Goal: Entertainment & Leisure: Browse casually

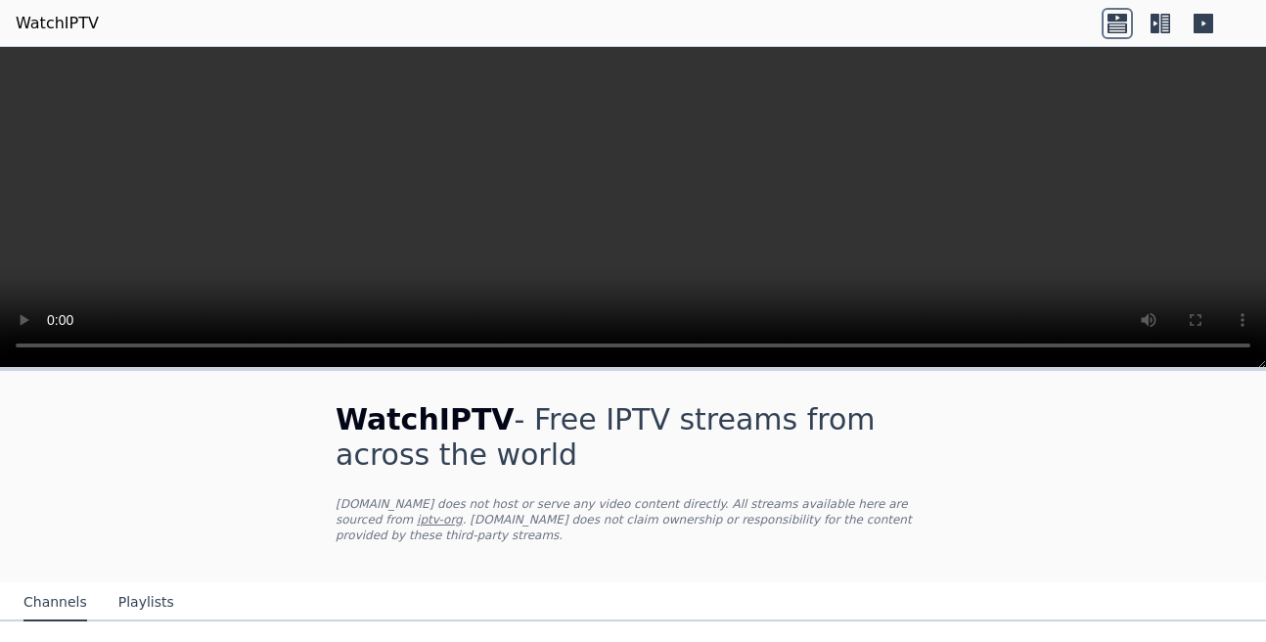
drag, startPoint x: 1205, startPoint y: 421, endPoint x: 1185, endPoint y: 457, distance: 41.6
click at [142, 584] on button "Playlists" at bounding box center [146, 602] width 56 height 37
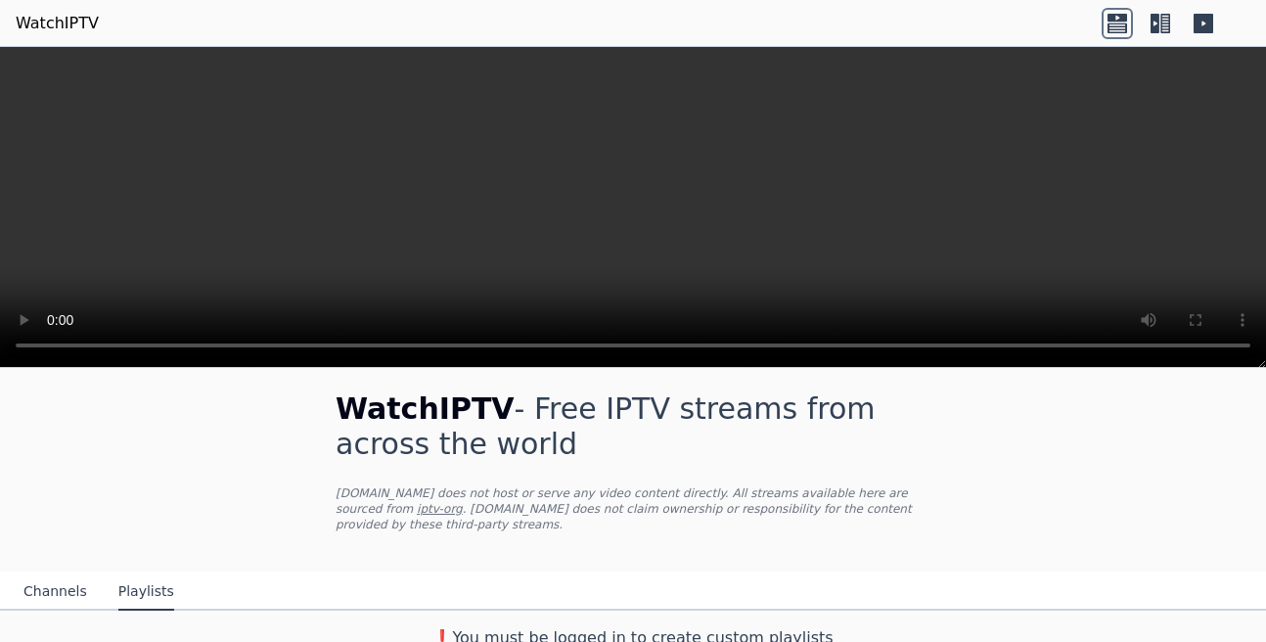
click at [593, 630] on h3 "❗️You must be logged in to create custom playlists" at bounding box center [633, 637] width 658 height 23
click at [732, 629] on h3 "❗️You must be logged in to create custom playlists" at bounding box center [633, 637] width 658 height 23
drag, startPoint x: 733, startPoint y: 629, endPoint x: 537, endPoint y: 620, distance: 195.9
click at [624, 626] on h3 "❗️You must be logged in to create custom playlists" at bounding box center [633, 637] width 658 height 23
click at [467, 626] on h3 "❗️You must be logged in to create custom playlists" at bounding box center [633, 637] width 658 height 23
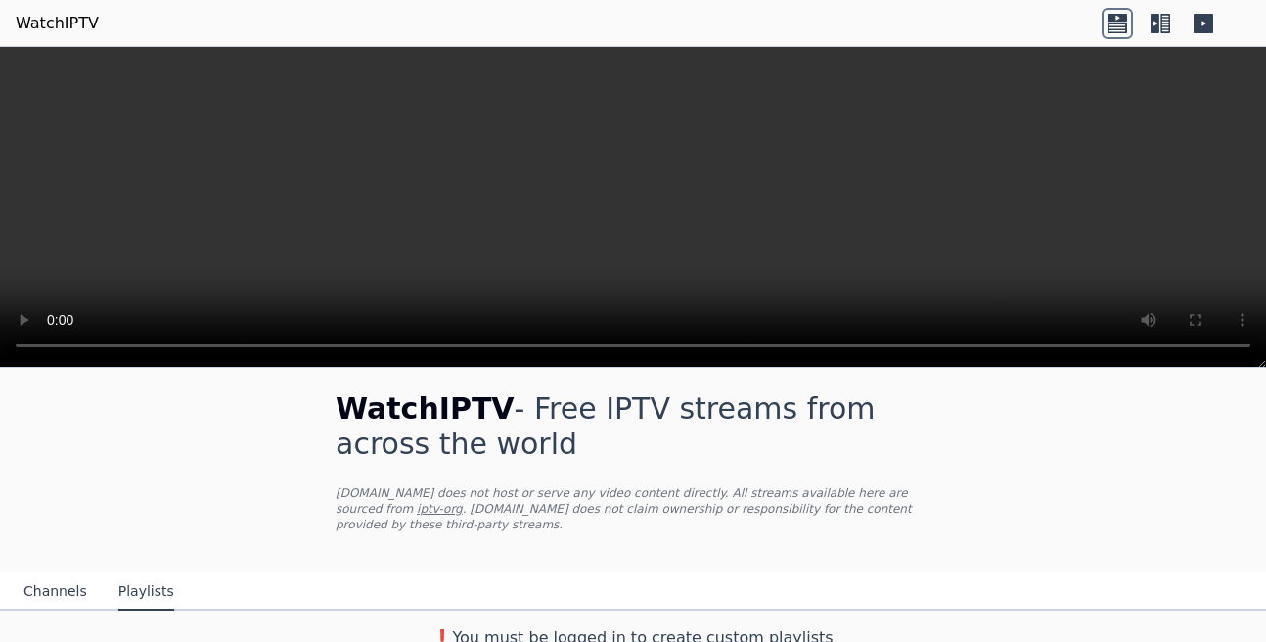
drag, startPoint x: 154, startPoint y: 573, endPoint x: 142, endPoint y: 576, distance: 12.1
click at [154, 573] on button "Playlists" at bounding box center [146, 591] width 56 height 37
click at [66, 581] on button "Channels" at bounding box center [55, 591] width 64 height 37
click at [52, 27] on link "WatchIPTV" at bounding box center [57, 23] width 83 height 23
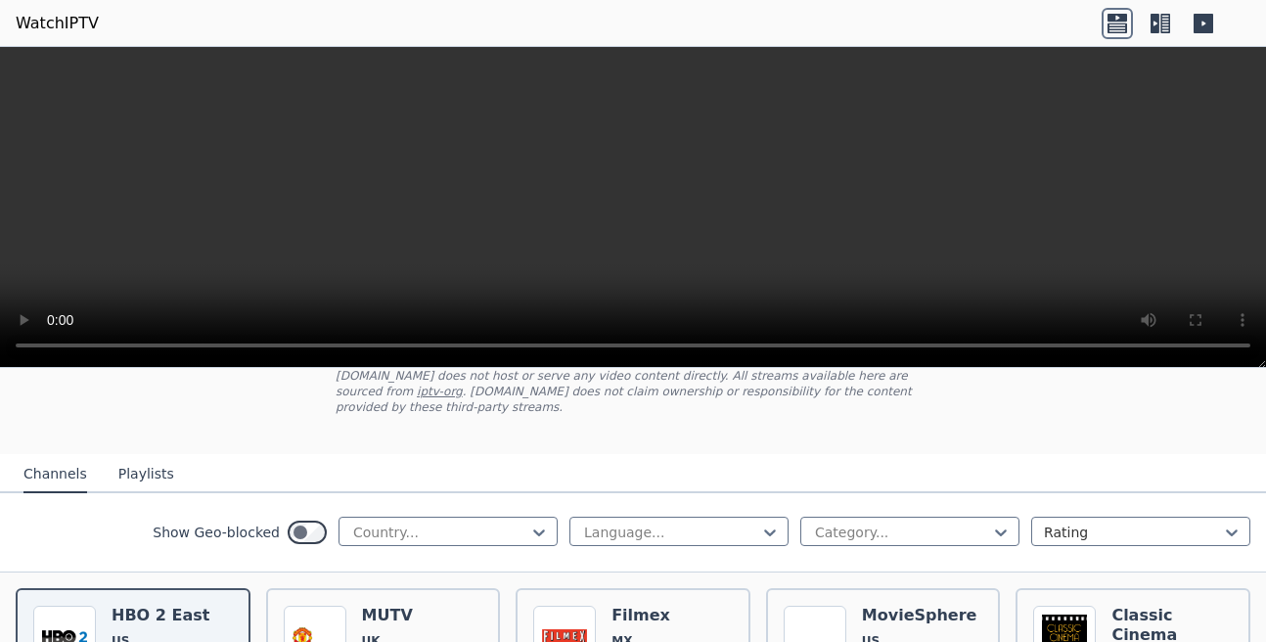
scroll to position [170, 0]
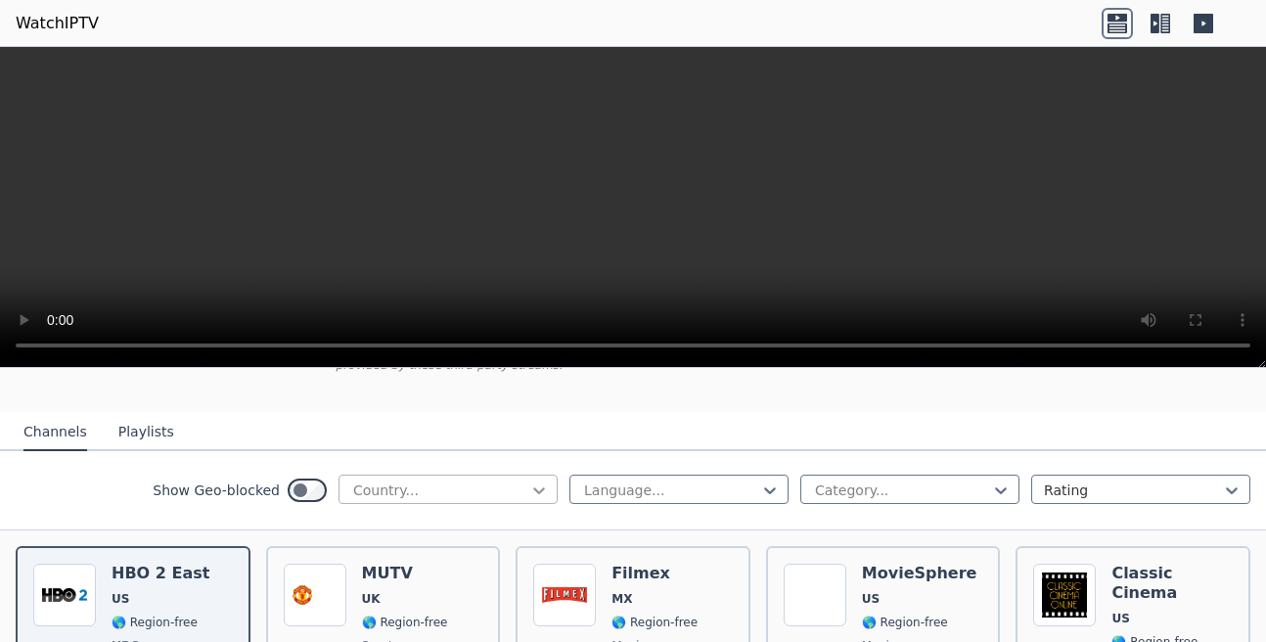
click at [535, 480] on icon at bounding box center [539, 490] width 20 height 20
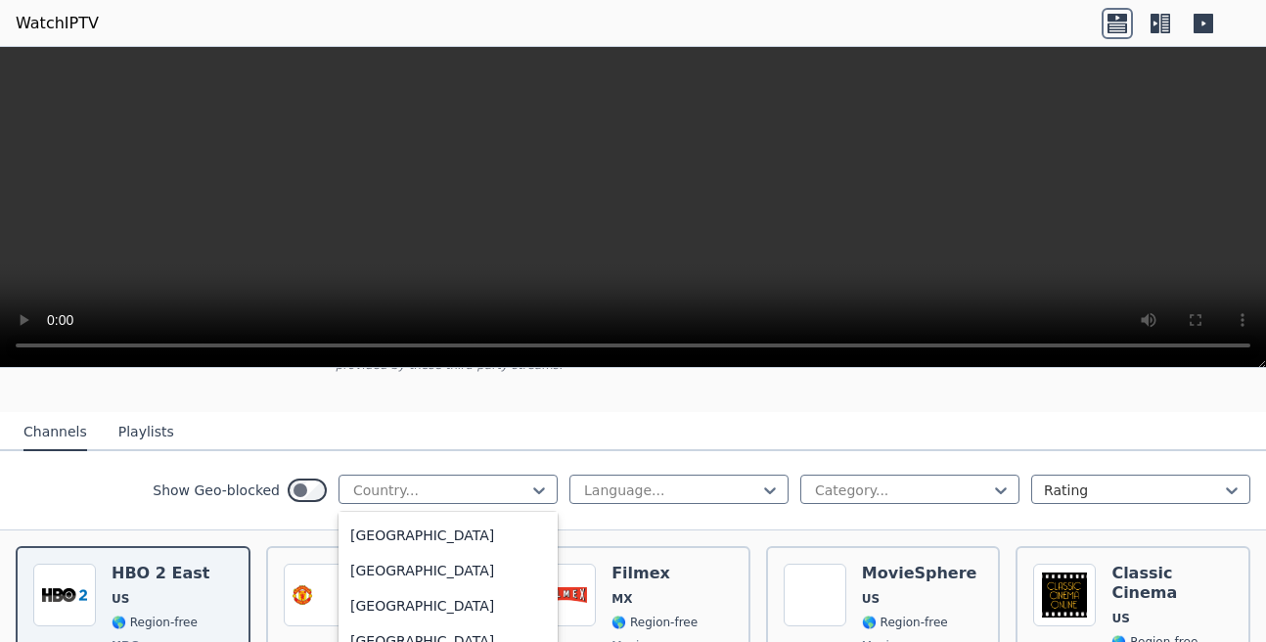
scroll to position [4471, 0]
click at [473, 541] on div "[GEOGRAPHIC_DATA]" at bounding box center [448, 535] width 219 height 35
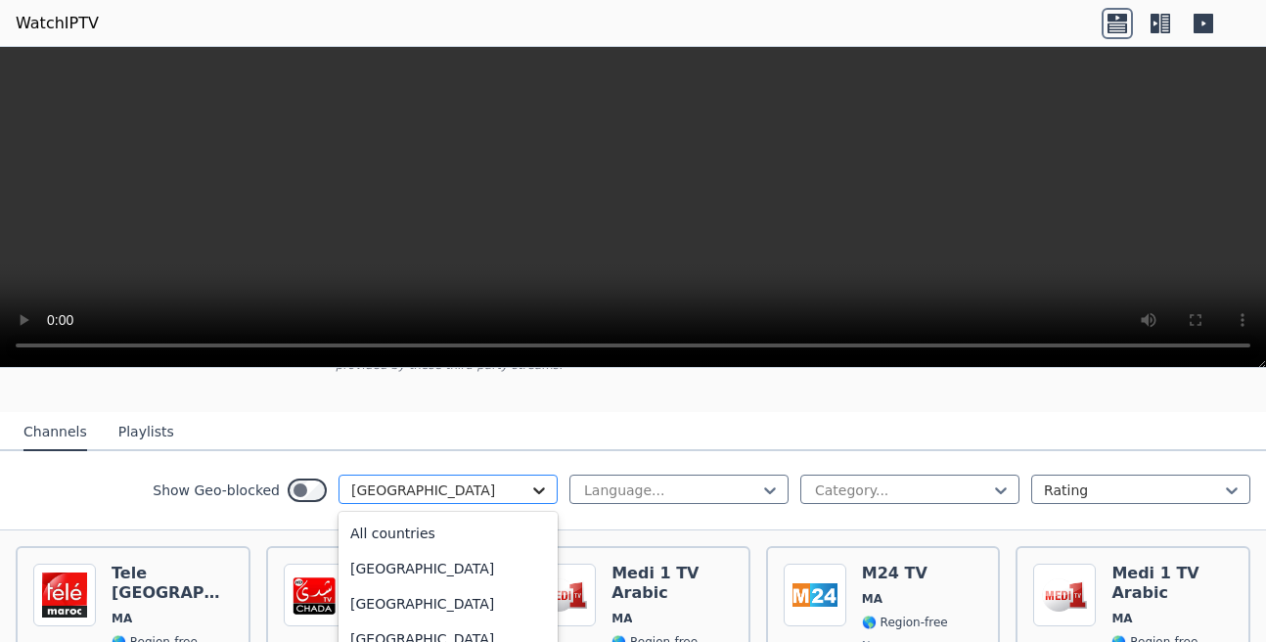
click at [537, 487] on icon at bounding box center [539, 490] width 12 height 7
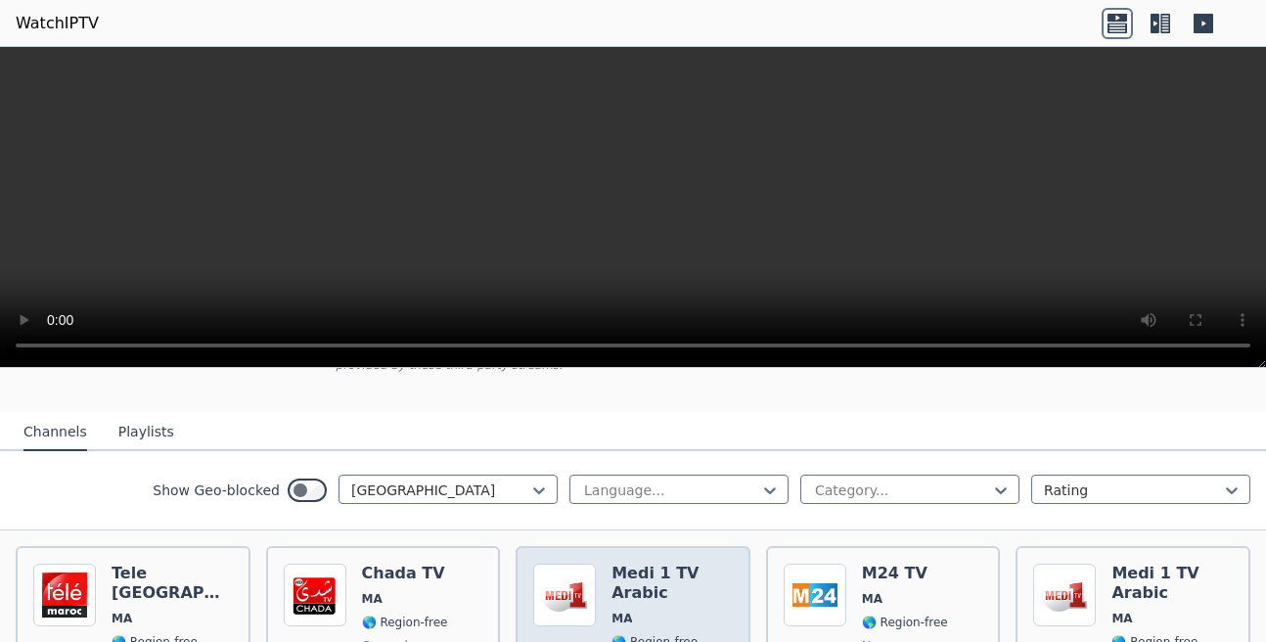
click at [563, 567] on img at bounding box center [564, 595] width 63 height 63
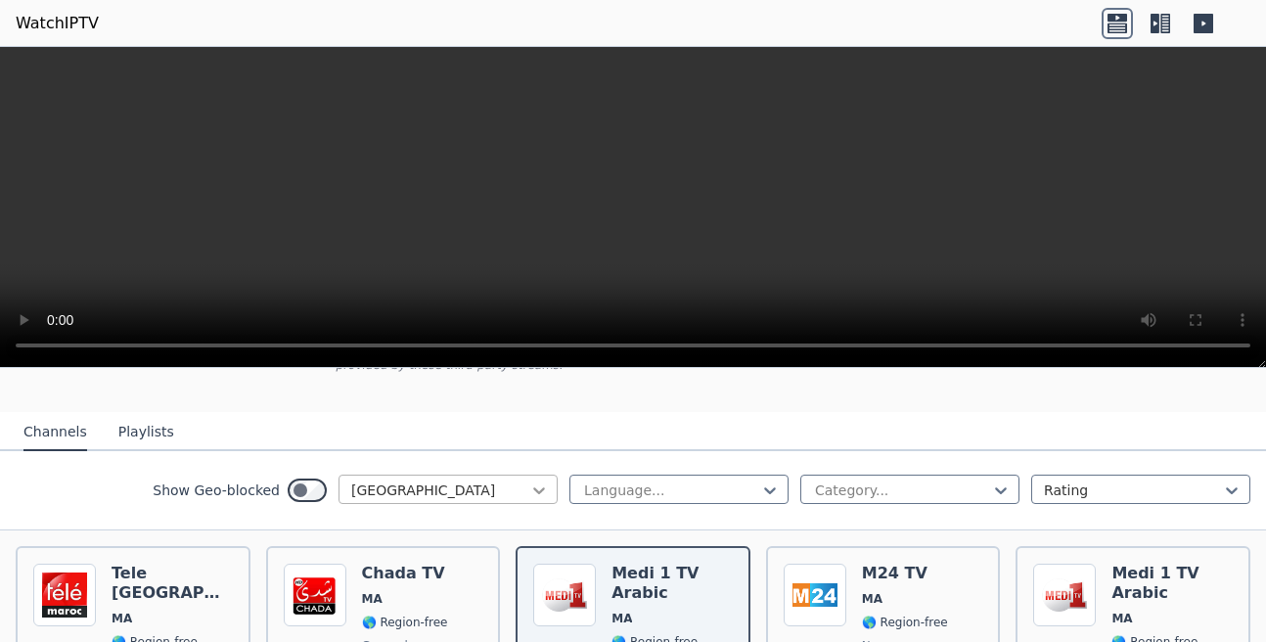
click at [532, 480] on icon at bounding box center [539, 490] width 20 height 20
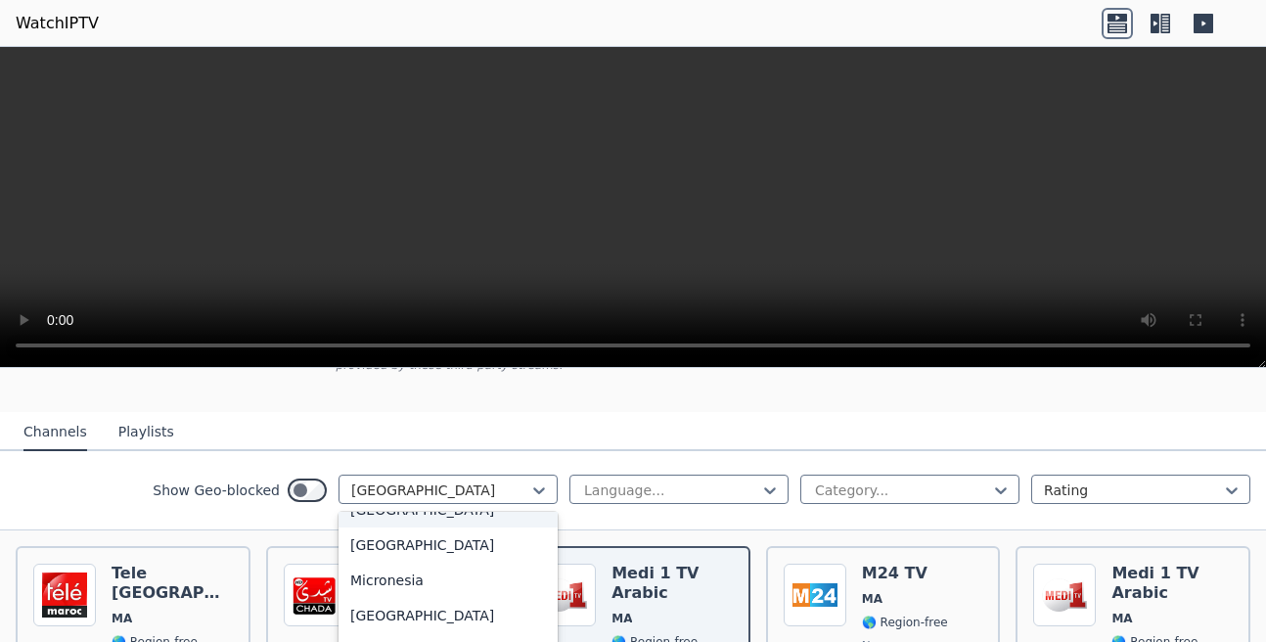
scroll to position [778, 0]
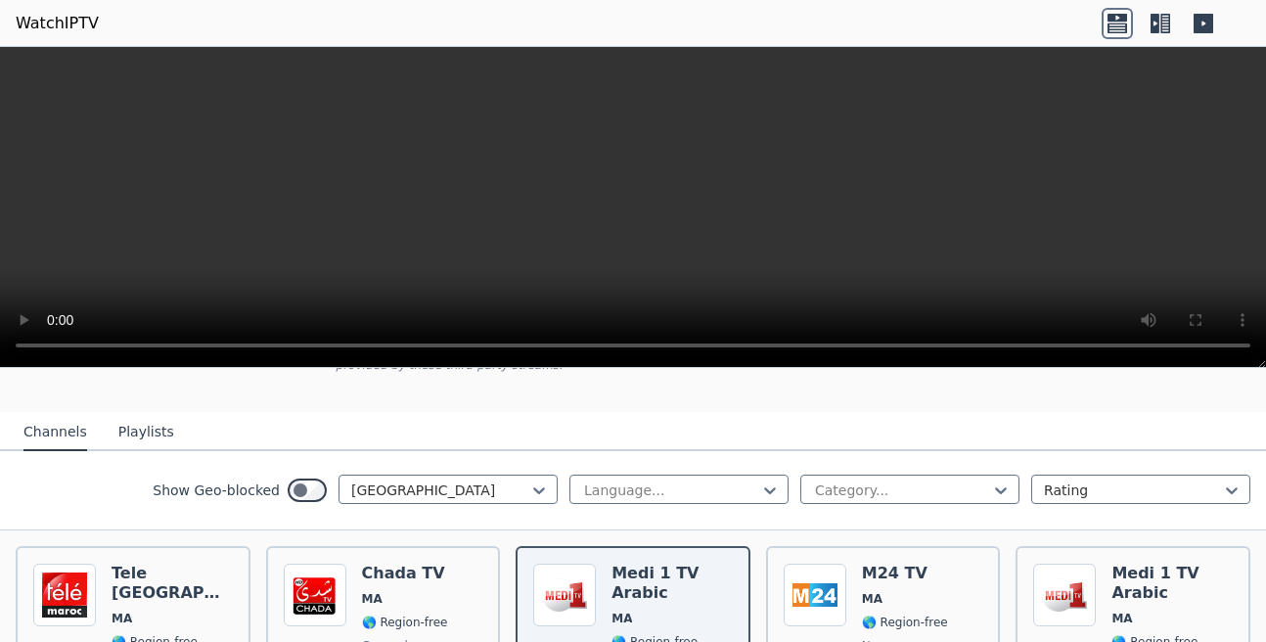
drag, startPoint x: 561, startPoint y: 539, endPoint x: 563, endPoint y: 523, distance: 15.8
click at [562, 546] on div "Popularity 196 Medi 1 TV Arabic MA 🌎 Region-free news ara" at bounding box center [633, 634] width 235 height 176
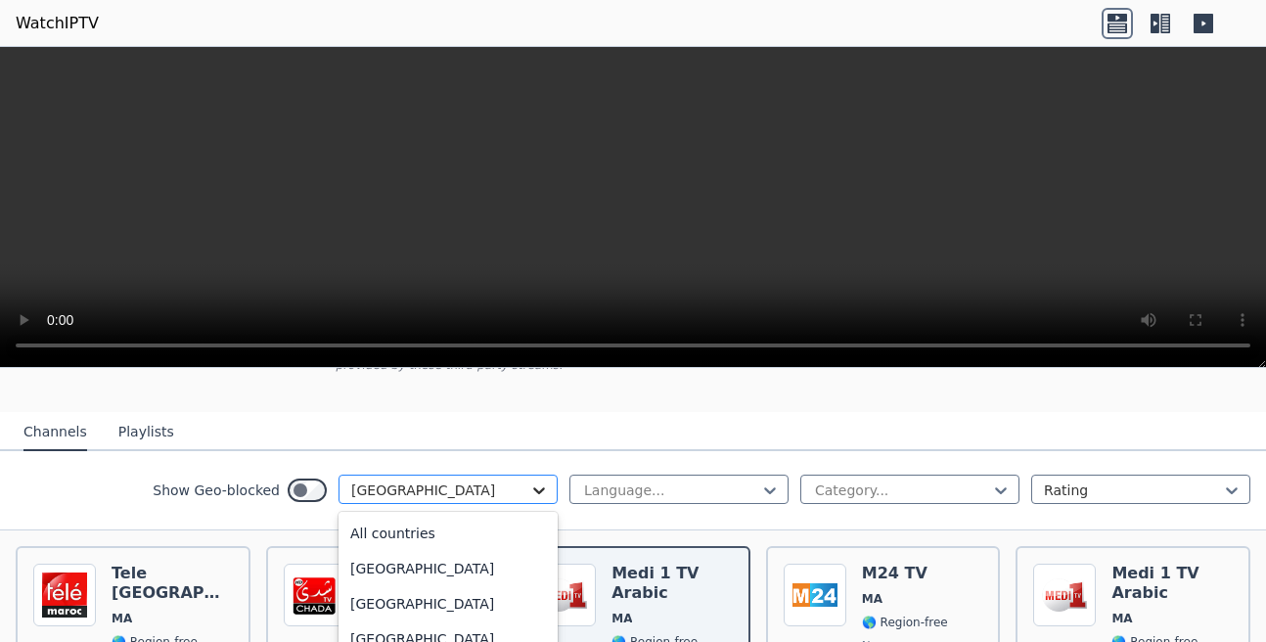
click at [538, 480] on icon at bounding box center [539, 490] width 20 height 20
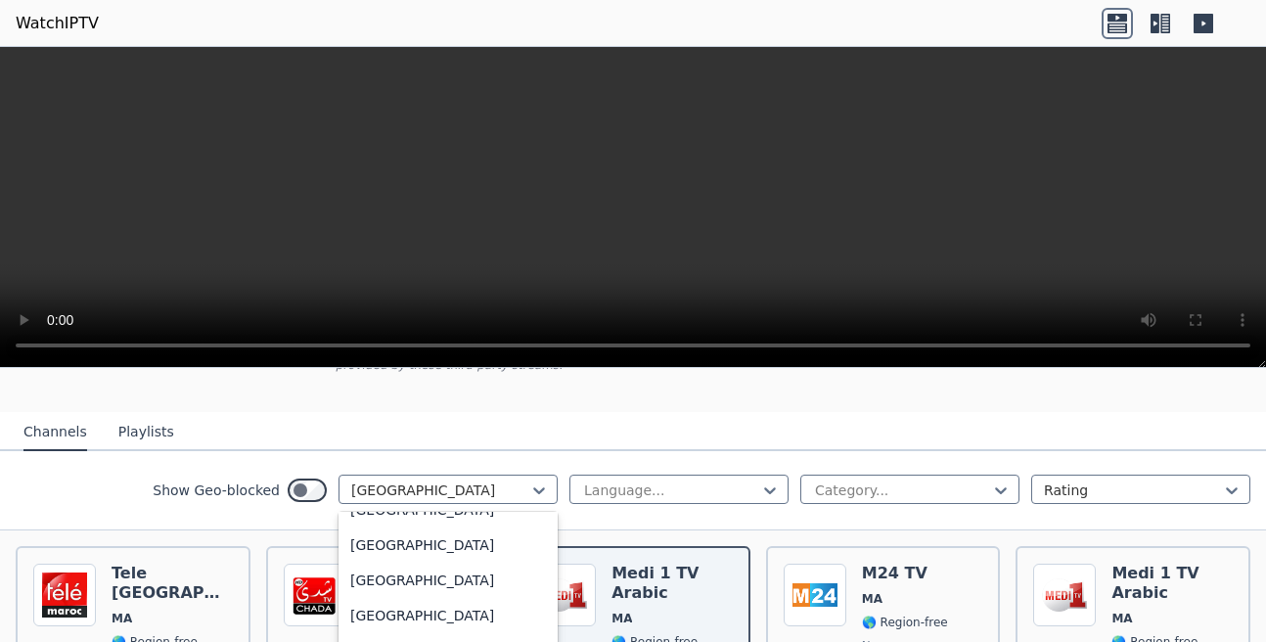
scroll to position [2207, 0]
click at [387, 620] on div "[GEOGRAPHIC_DATA]" at bounding box center [448, 615] width 219 height 35
